Goal: Task Accomplishment & Management: Manage account settings

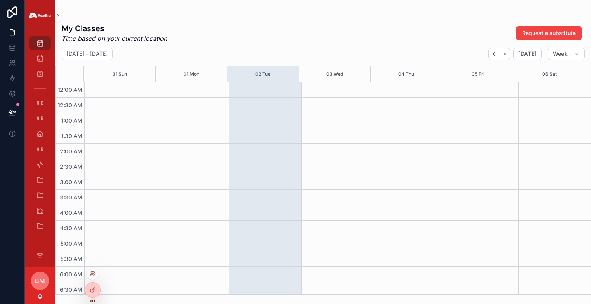
click at [88, 273] on div at bounding box center [93, 274] width 12 height 12
click at [91, 272] on icon at bounding box center [92, 273] width 2 height 2
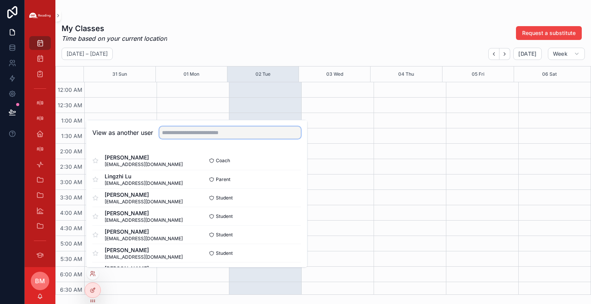
click at [167, 136] on input "text" at bounding box center [230, 133] width 142 height 12
click at [211, 134] on input "******" at bounding box center [230, 133] width 142 height 12
type input "****"
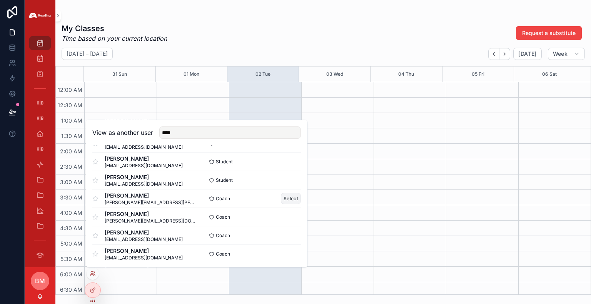
click at [282, 198] on button "Select" at bounding box center [291, 198] width 20 height 11
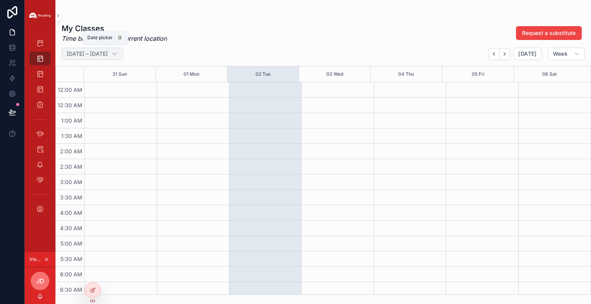
click at [108, 51] on h2 "[DATE] – [DATE]" at bounding box center [87, 54] width 41 height 8
select select "****"
select select "*"
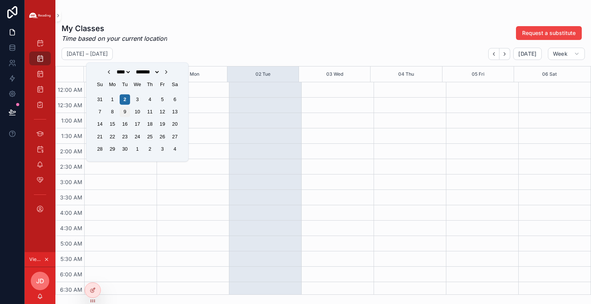
click at [120, 115] on div "9" at bounding box center [125, 112] width 10 height 10
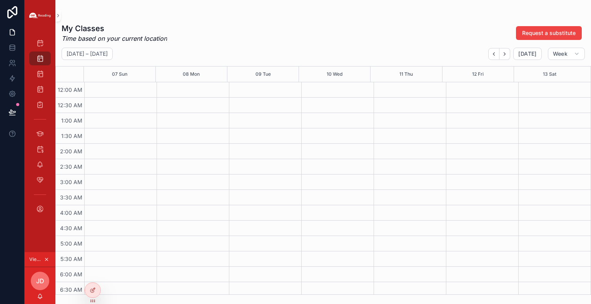
click at [143, 57] on div "[DATE] – [DATE] [DATE] Week" at bounding box center [322, 54] width 535 height 12
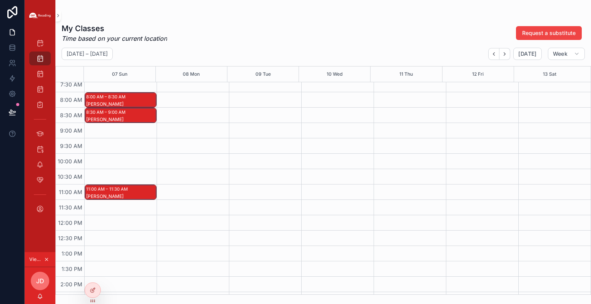
scroll to position [235, 0]
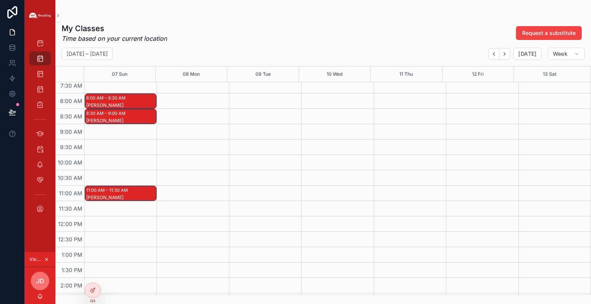
click at [137, 102] on div "[PERSON_NAME]" at bounding box center [121, 105] width 70 height 6
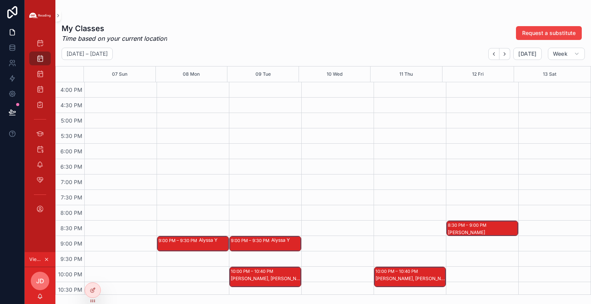
scroll to position [526, 0]
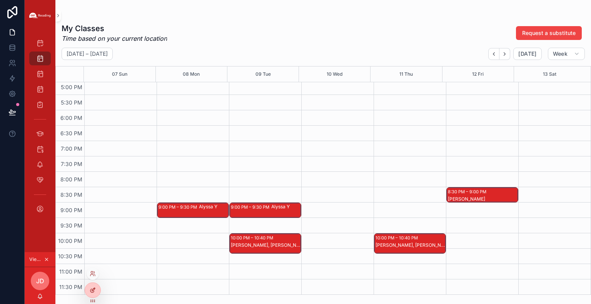
click at [92, 291] on icon at bounding box center [93, 289] width 3 height 3
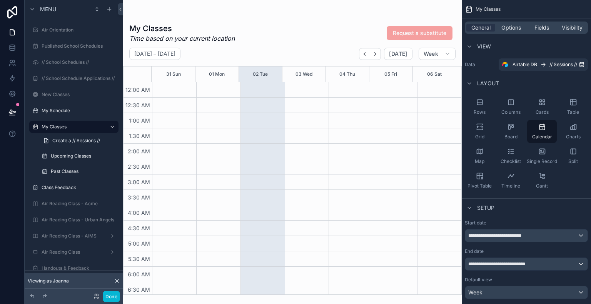
click at [115, 283] on icon at bounding box center [117, 281] width 6 height 6
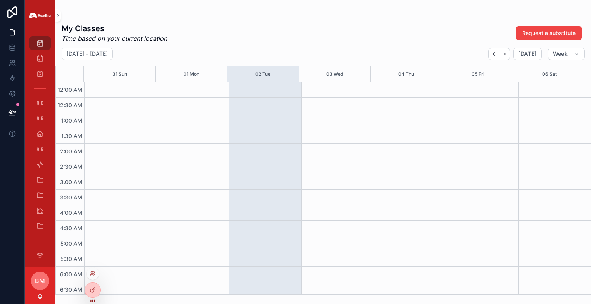
click at [92, 279] on div at bounding box center [93, 274] width 12 height 12
click at [92, 273] on icon at bounding box center [92, 273] width 2 height 2
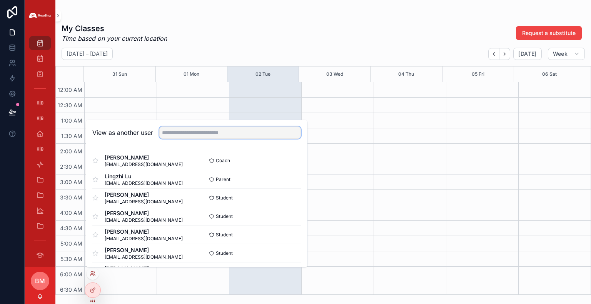
click at [175, 137] on input "text" at bounding box center [230, 133] width 142 height 12
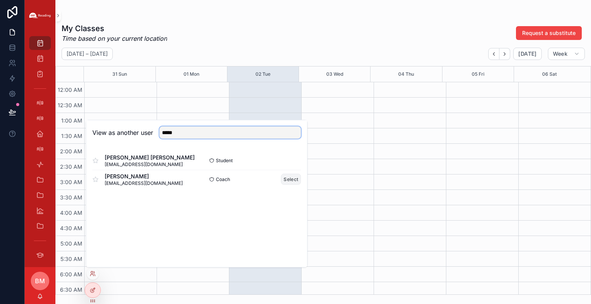
type input "*****"
click at [292, 180] on button "Select" at bounding box center [291, 179] width 20 height 11
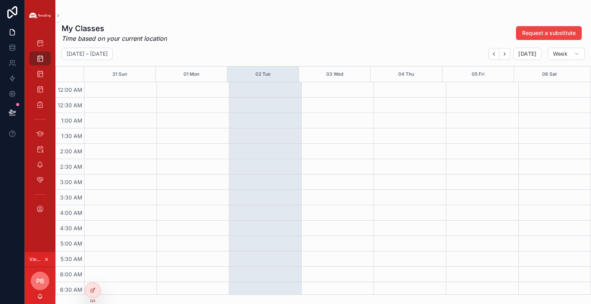
click at [209, 39] on div "My Classes Time based on your current location Request a substitute" at bounding box center [323, 33] width 523 height 20
click at [209, 41] on div "My Classes Time based on your current location Request a substitute" at bounding box center [323, 33] width 523 height 20
click at [108, 55] on h2 "[DATE] – [DATE]" at bounding box center [87, 54] width 41 height 8
select select "****"
select select "*"
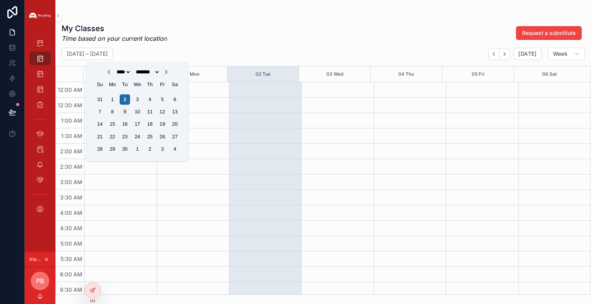
click at [126, 113] on div "9" at bounding box center [125, 112] width 10 height 10
